Goal: Find specific page/section: Find specific page/section

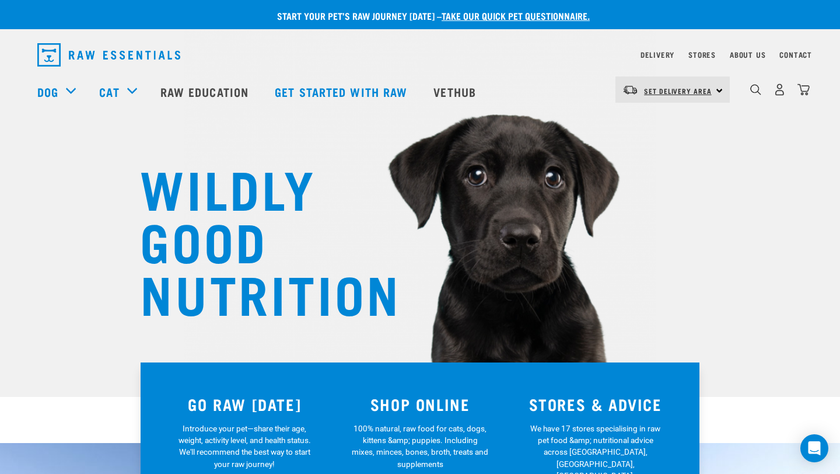
click at [668, 95] on link "Set Delivery Area" at bounding box center [678, 91] width 68 height 19
click at [647, 156] on link "[GEOGRAPHIC_DATA]" at bounding box center [672, 148] width 112 height 26
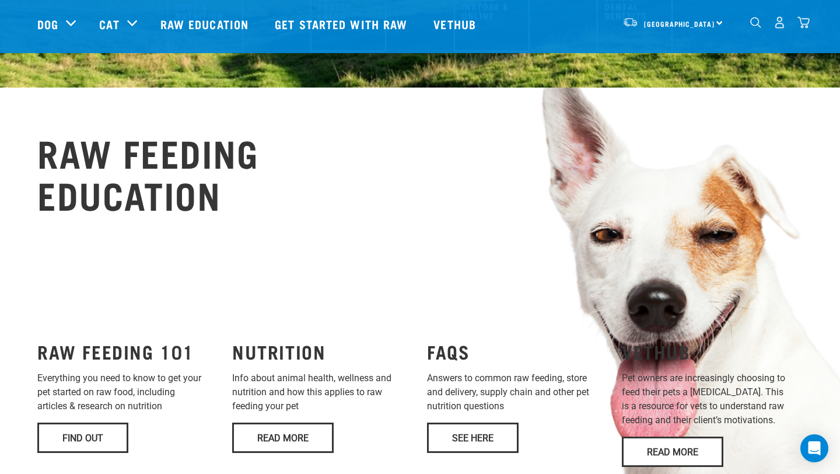
scroll to position [33, 0]
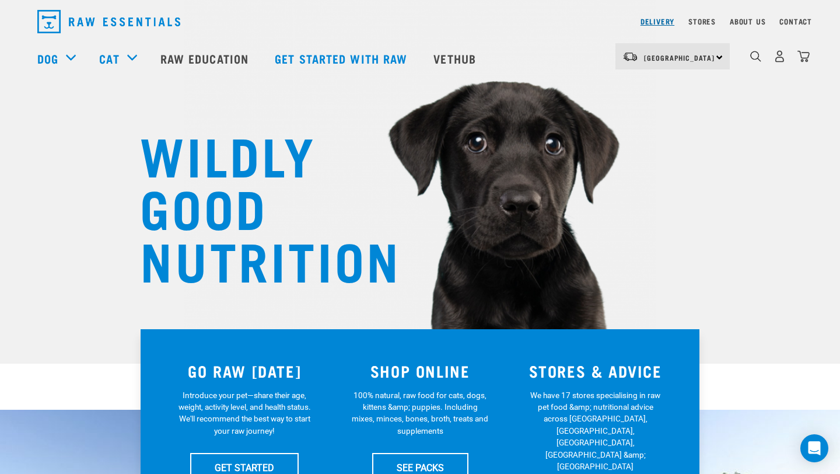
click at [657, 23] on link "Delivery" at bounding box center [658, 21] width 34 height 4
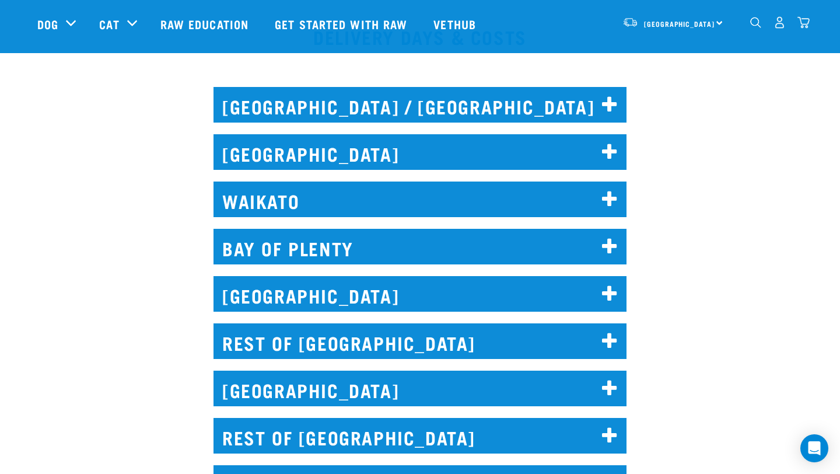
scroll to position [537, 0]
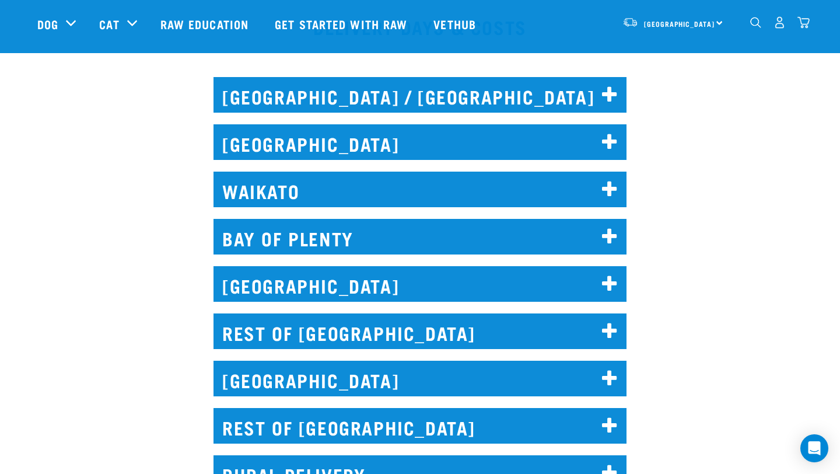
click at [546, 371] on h2 "CHRISTCHURCH" at bounding box center [420, 379] width 413 height 36
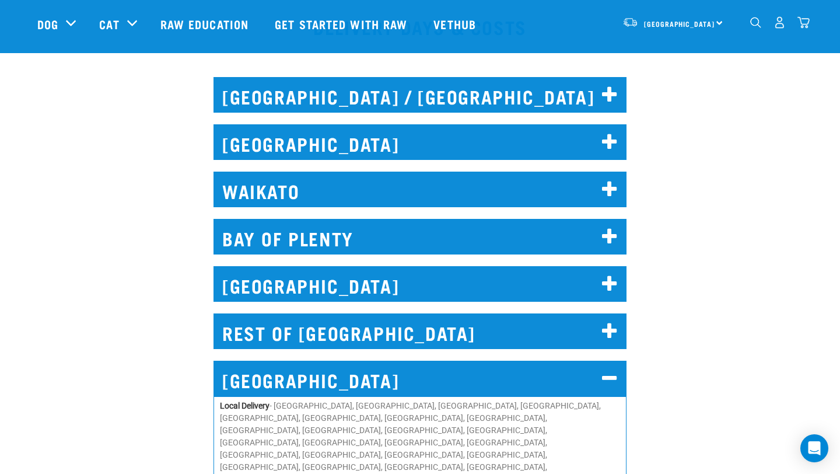
click at [709, 346] on div "REST OF NORTH ISLAND Short Haul - covers areas not serviced by Urgent Couriers,…" at bounding box center [420, 327] width 854 height 61
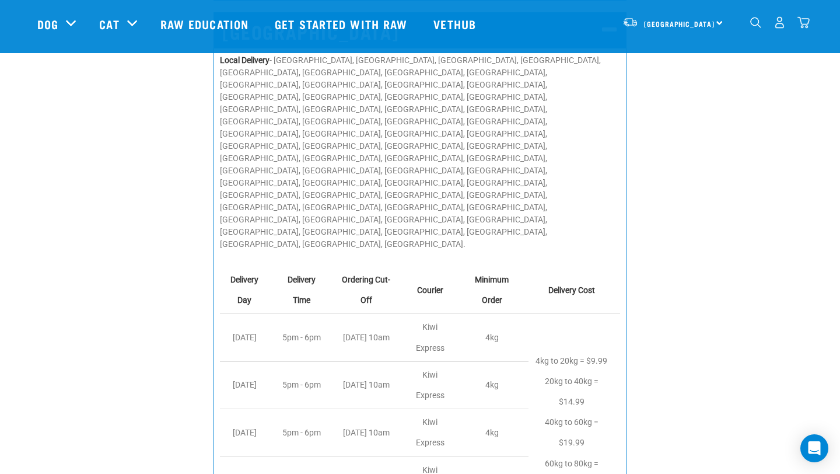
scroll to position [887, 0]
